Goal: Find contact information: Find contact information

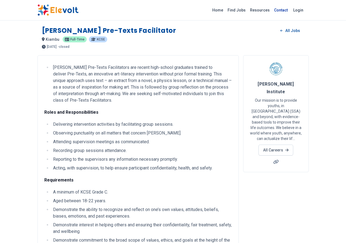
click at [290, 11] on link "Contact" at bounding box center [281, 10] width 18 height 9
